Goal: Find contact information: Find contact information

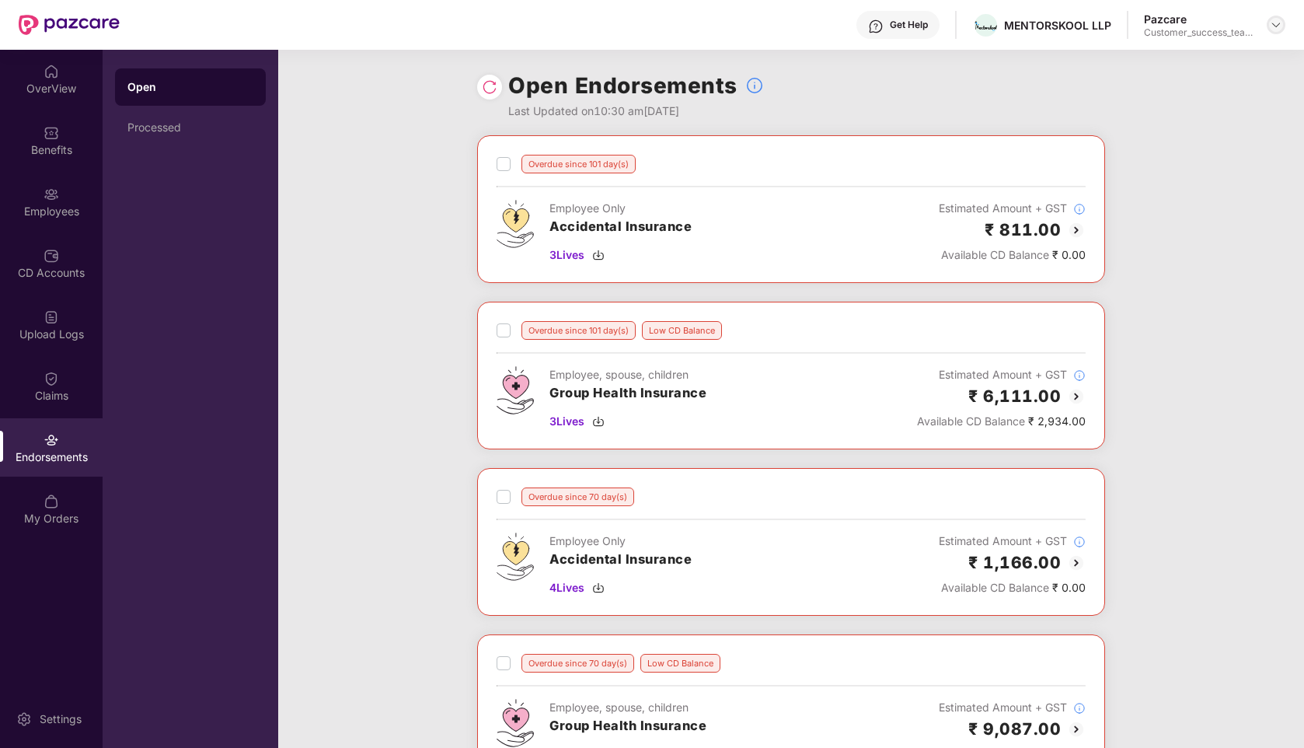
click at [1270, 25] on img at bounding box center [1276, 25] width 12 height 12
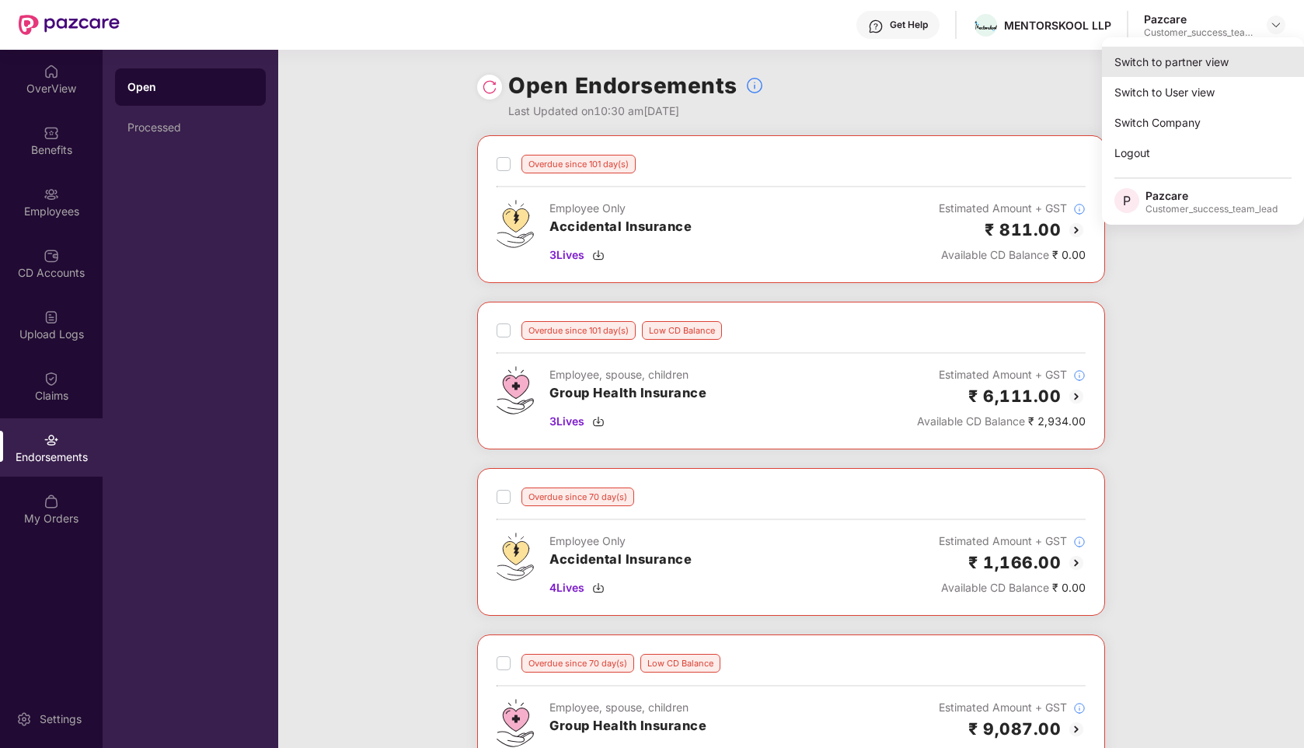
click at [1151, 62] on div "Switch to partner view" at bounding box center [1203, 62] width 202 height 30
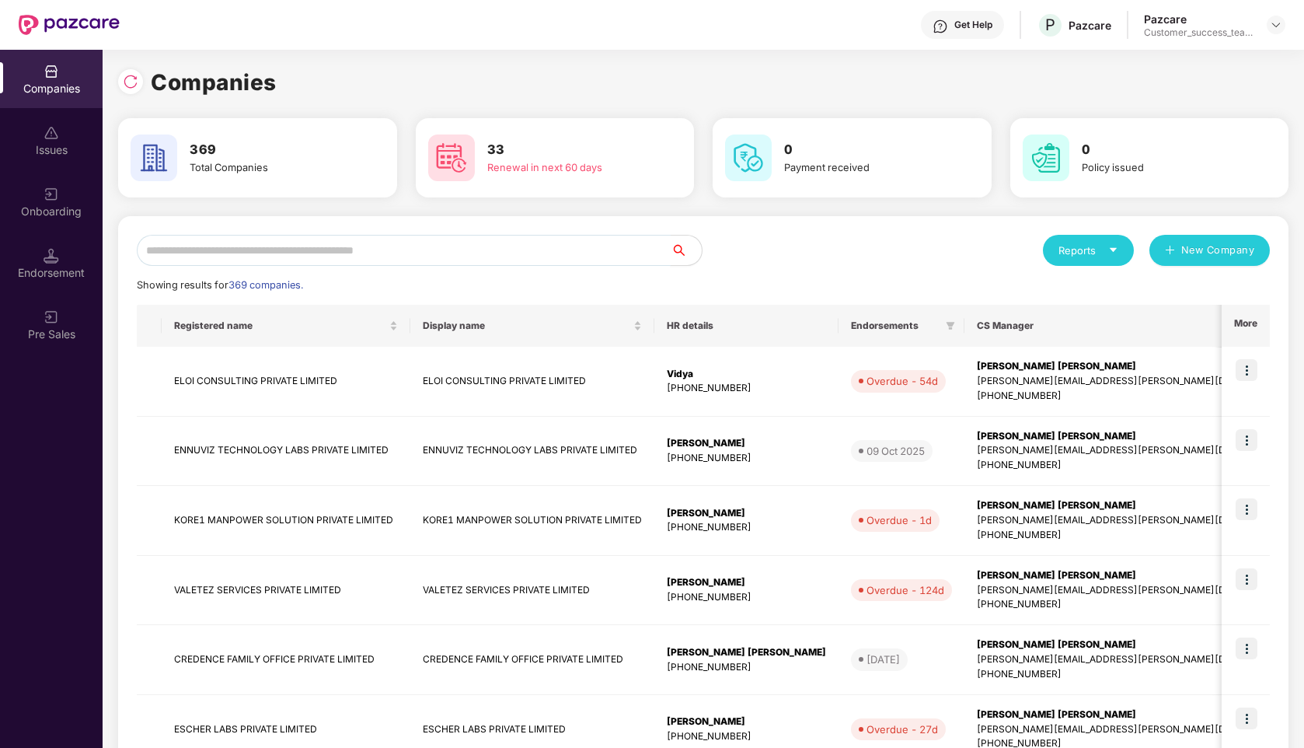
click at [379, 253] on input "text" at bounding box center [404, 250] width 534 height 31
type input "*"
click at [517, 238] on input "text" at bounding box center [404, 250] width 534 height 31
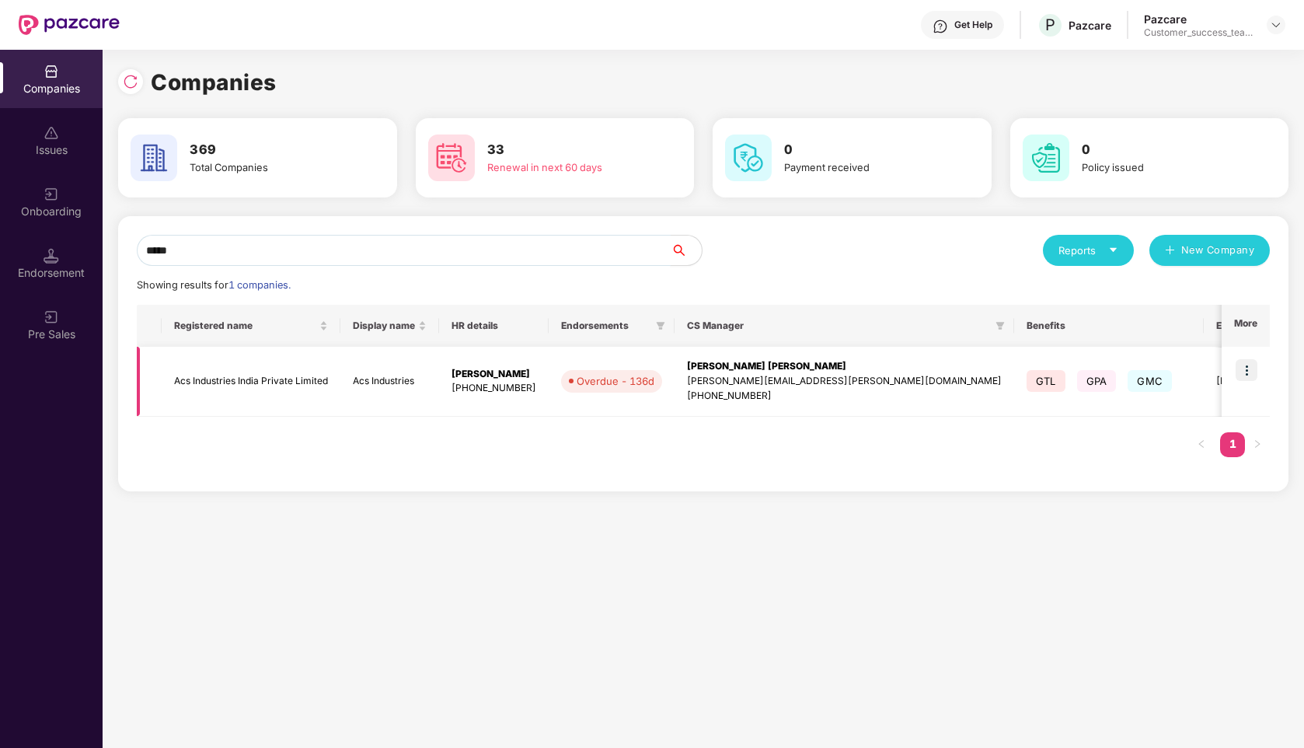
type input "*****"
drag, startPoint x: 781, startPoint y: 397, endPoint x: 684, endPoint y: 368, distance: 101.3
click at [687, 368] on div "[PERSON_NAME] Maheswari [EMAIL_ADDRESS][PERSON_NAME][DOMAIN_NAME] [PHONE_NUMBER]" at bounding box center [844, 381] width 315 height 44
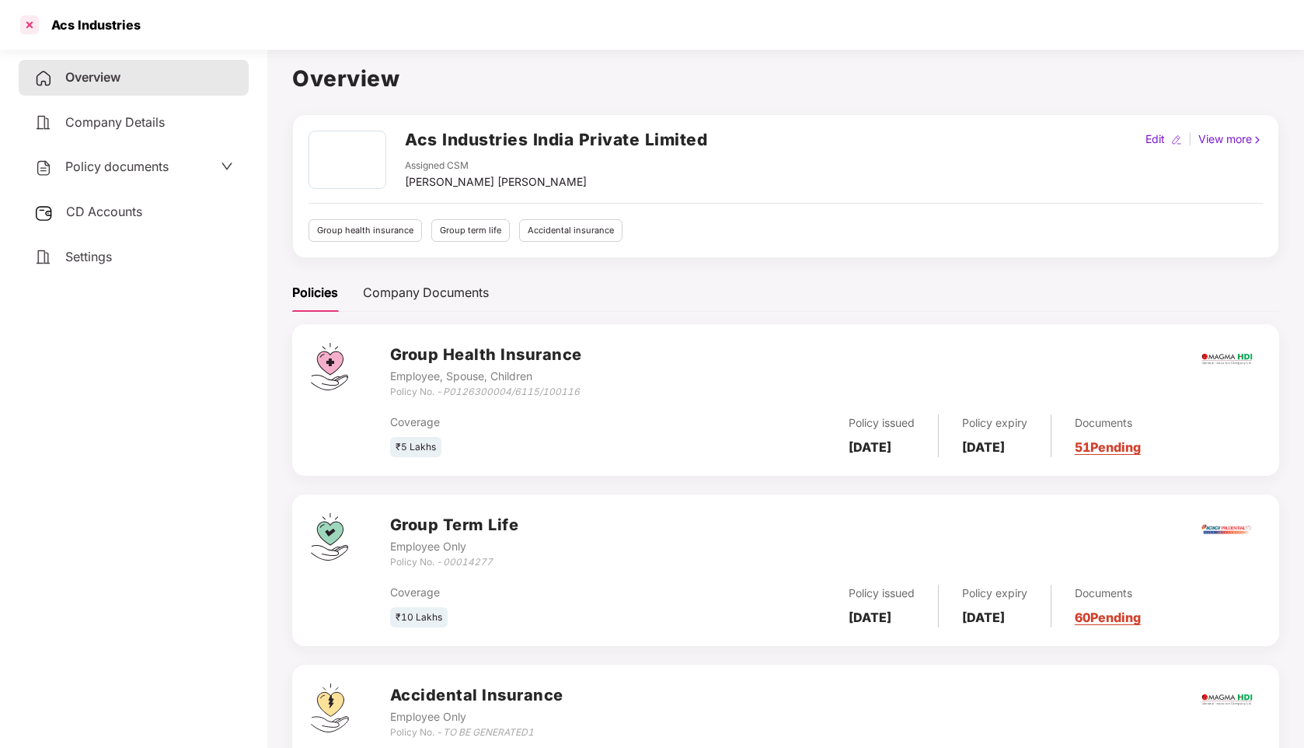
click at [30, 27] on div at bounding box center [29, 24] width 25 height 25
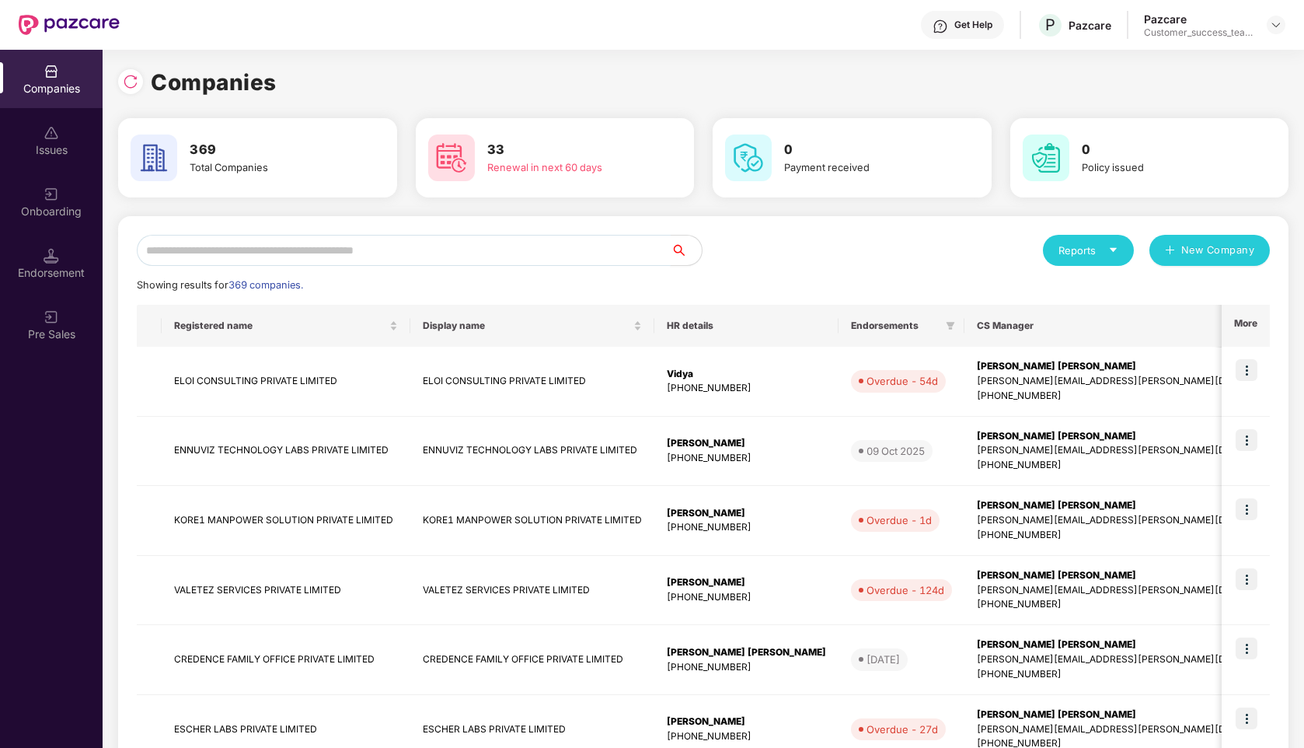
click at [522, 245] on input "text" at bounding box center [404, 250] width 534 height 31
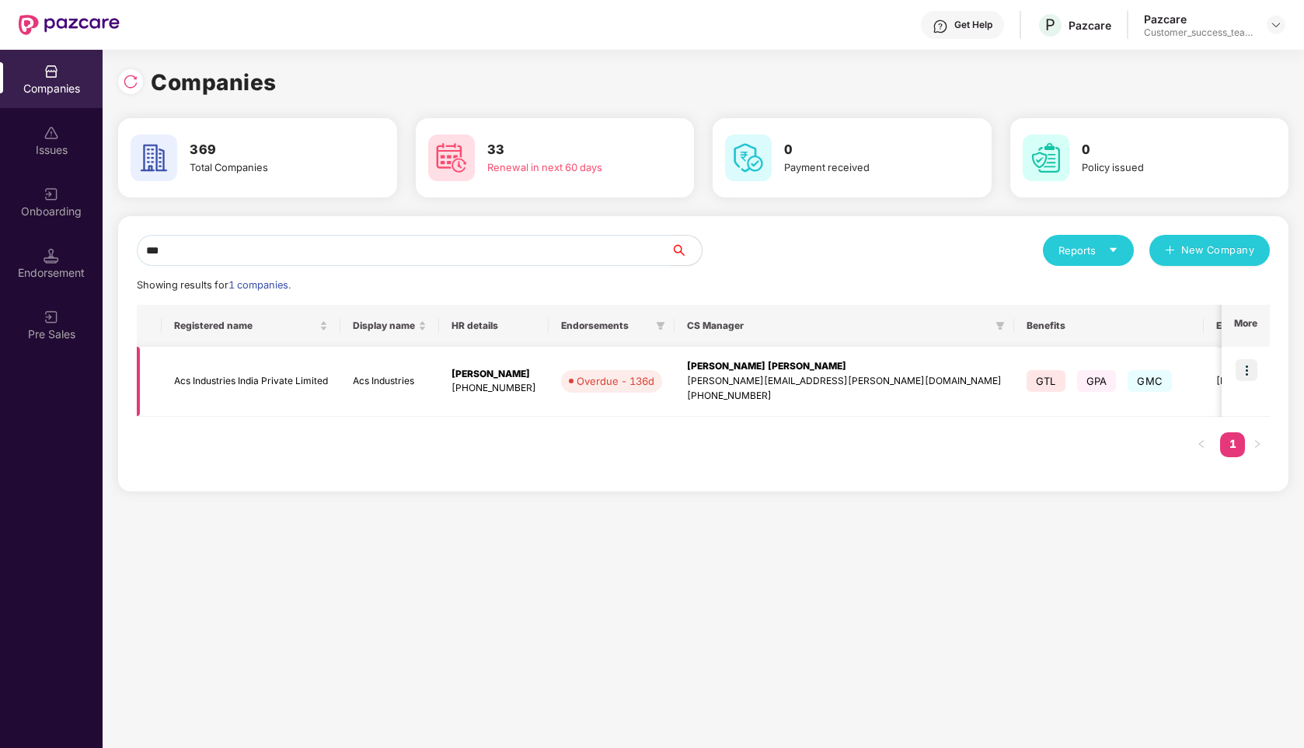
type input "***"
click at [1257, 367] on img at bounding box center [1247, 370] width 22 height 22
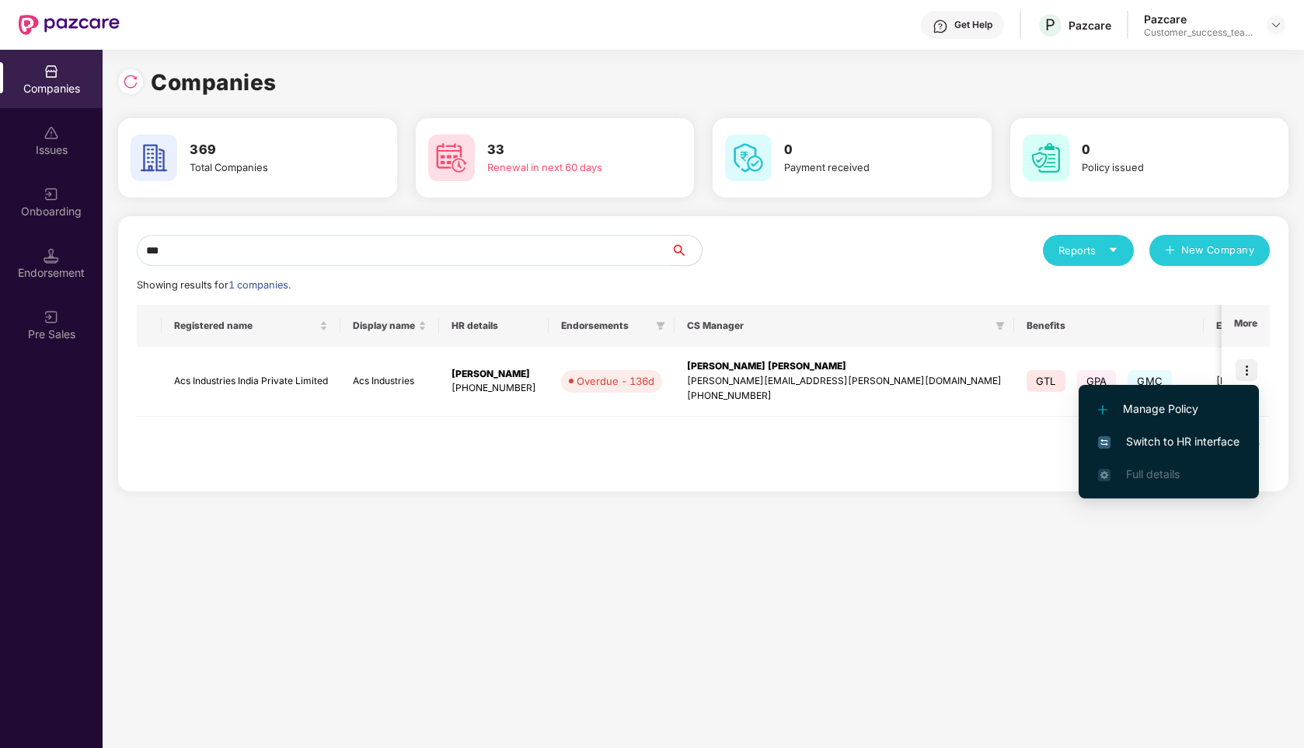
click at [1174, 443] on span "Switch to HR interface" at bounding box center [1168, 441] width 141 height 17
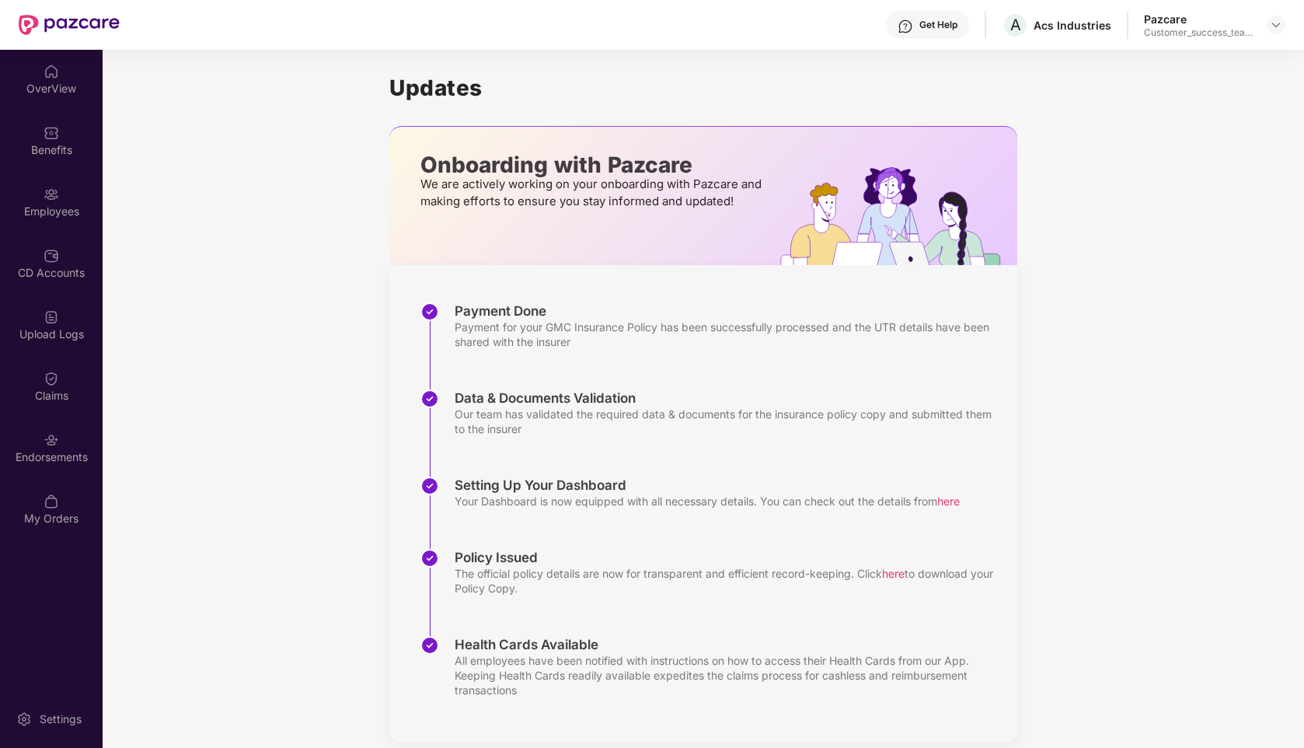
click at [925, 30] on div "Get Help" at bounding box center [939, 25] width 38 height 12
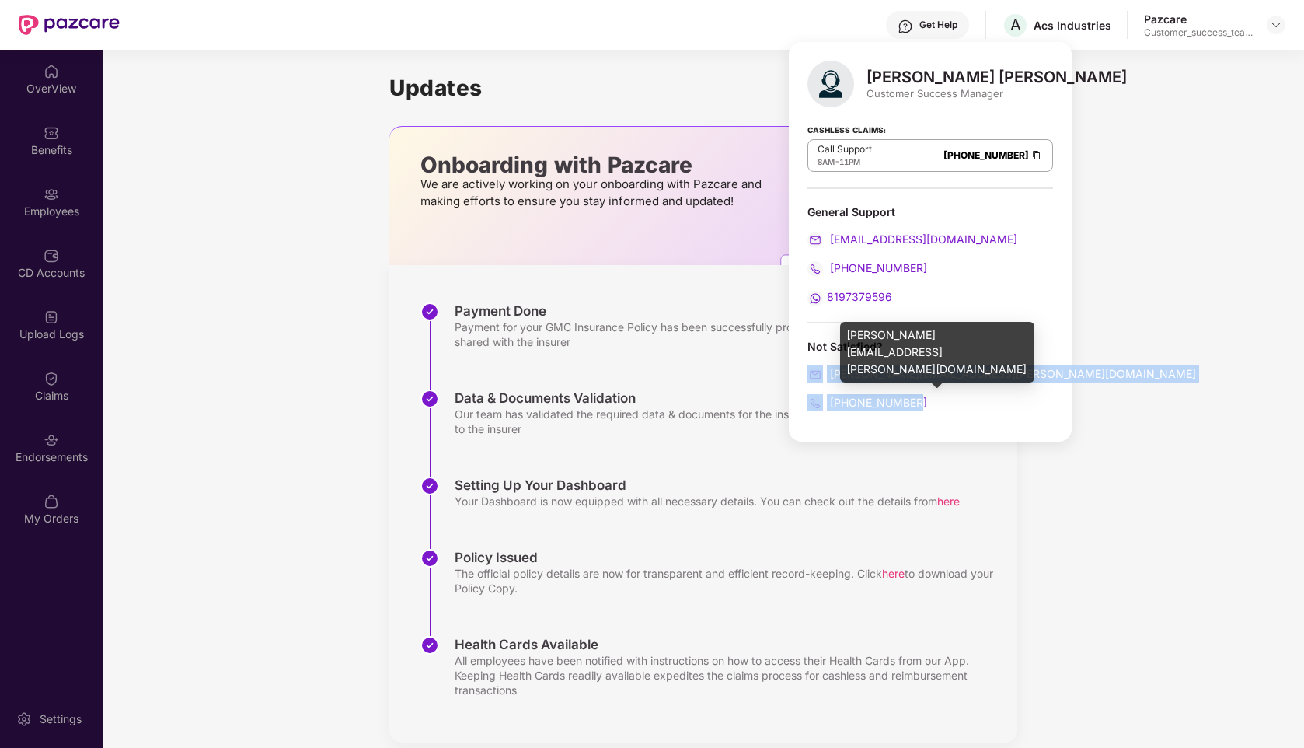
drag, startPoint x: 941, startPoint y: 401, endPoint x: 811, endPoint y: 371, distance: 134.1
click at [811, 371] on div "Not Satisfied? [PERSON_NAME][EMAIL_ADDRESS][PERSON_NAME][DOMAIN_NAME] [PHONE_NU…" at bounding box center [931, 375] width 246 height 72
copy div "[PERSON_NAME][EMAIL_ADDRESS][PERSON_NAME][DOMAIN_NAME] [PHONE_NUMBER]"
